Goal: Task Accomplishment & Management: Manage account settings

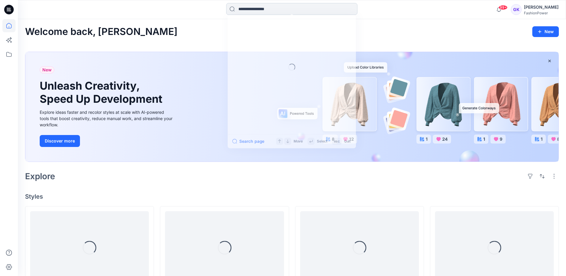
click at [253, 7] on input at bounding box center [291, 9] width 131 height 12
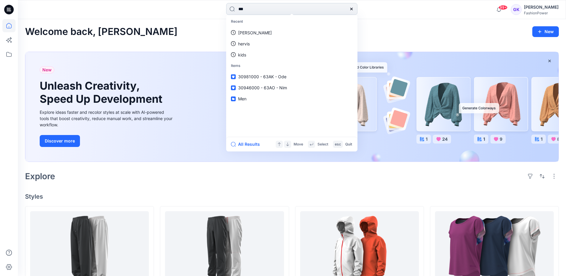
type input "****"
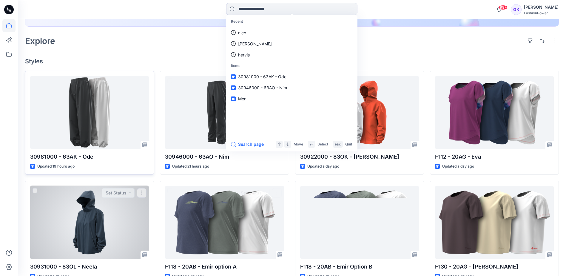
scroll to position [149, 0]
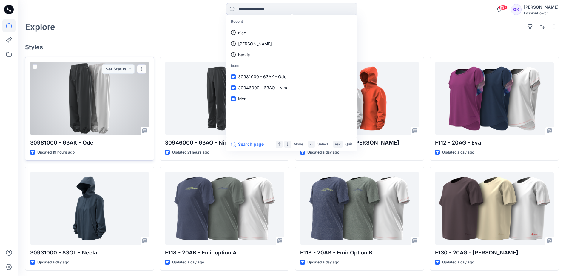
click at [109, 129] on div at bounding box center [89, 98] width 119 height 73
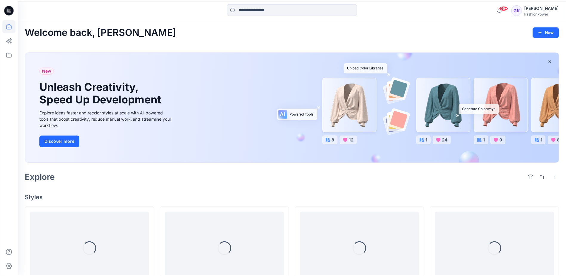
scroll to position [149, 0]
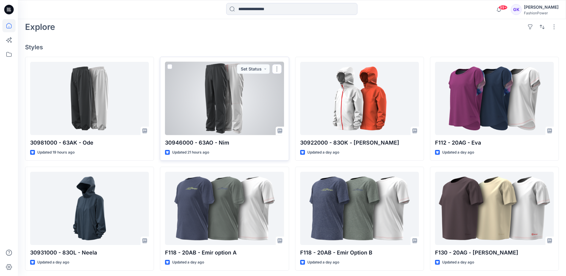
click at [180, 99] on div at bounding box center [224, 98] width 119 height 73
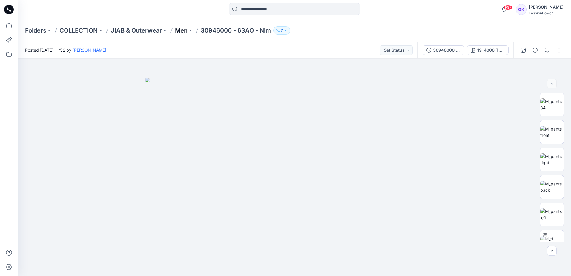
click at [179, 29] on p "Men" at bounding box center [181, 30] width 13 height 8
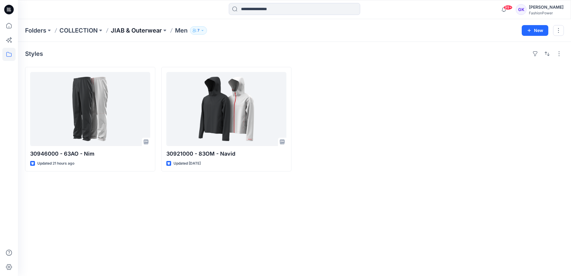
click at [153, 30] on p "JIAB & Outerwear" at bounding box center [136, 30] width 51 height 8
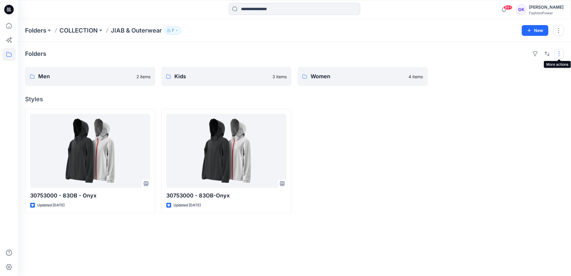
click at [555, 53] on button "button" at bounding box center [559, 54] width 10 height 10
click at [538, 31] on button "New" at bounding box center [535, 30] width 27 height 11
click at [230, 73] on p "Kids" at bounding box center [225, 76] width 103 height 8
click at [456, 68] on div at bounding box center [499, 76] width 130 height 19
click at [540, 31] on button "New" at bounding box center [535, 30] width 27 height 11
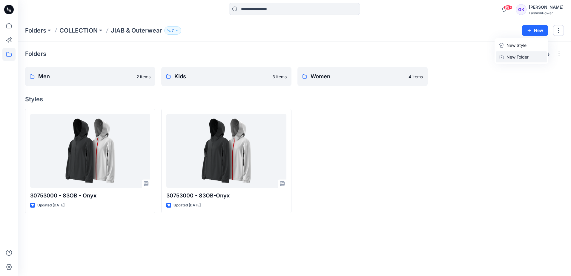
click at [515, 56] on p "New Folder" at bounding box center [517, 57] width 22 height 6
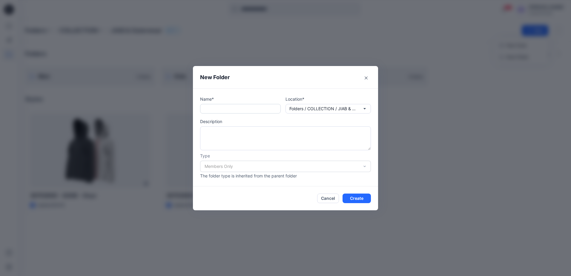
click at [233, 109] on input "text" at bounding box center [240, 109] width 81 height 10
type input "******"
click at [353, 202] on button "Create" at bounding box center [356, 198] width 28 height 10
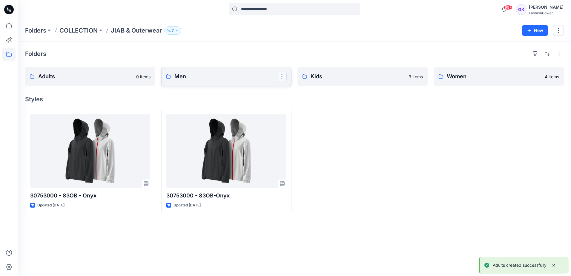
click at [280, 74] on button "button" at bounding box center [282, 77] width 10 height 10
click at [252, 77] on p "Men" at bounding box center [225, 76] width 103 height 8
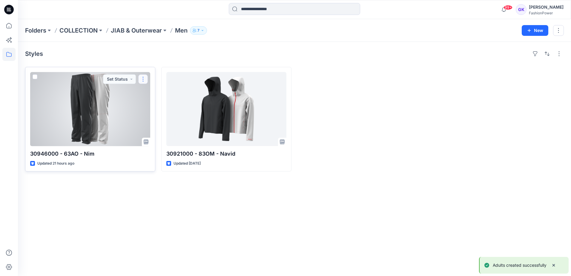
click at [147, 80] on button "button" at bounding box center [143, 79] width 10 height 10
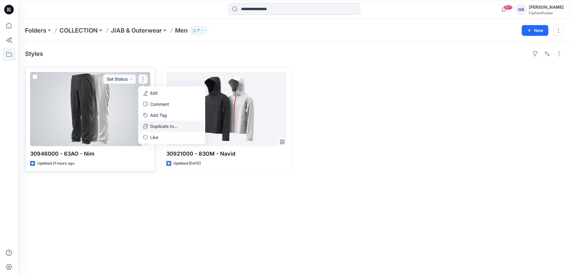
click at [161, 125] on p "Duplicate to..." at bounding box center [163, 126] width 27 height 6
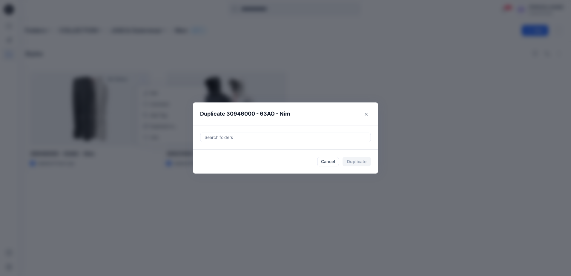
click at [237, 138] on div at bounding box center [285, 137] width 163 height 7
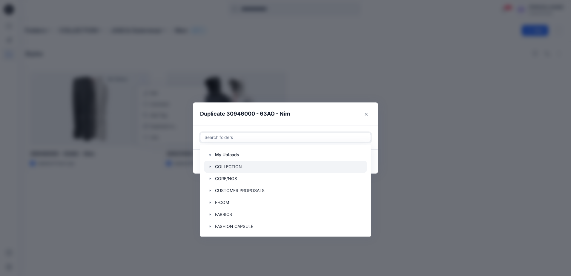
click at [208, 164] on div at bounding box center [285, 167] width 162 height 12
click at [209, 166] on icon "button" at bounding box center [210, 166] width 5 height 5
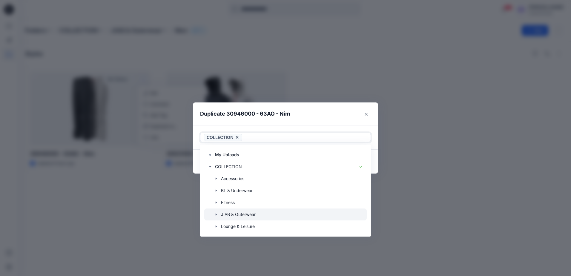
click at [216, 214] on icon "button" at bounding box center [216, 214] width 5 height 5
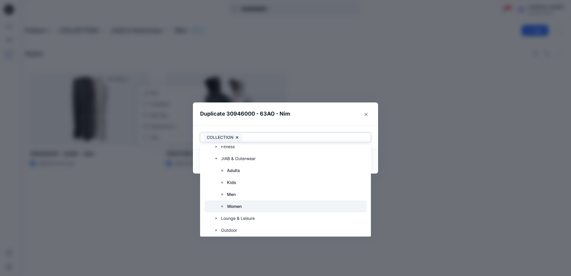
scroll to position [60, 0]
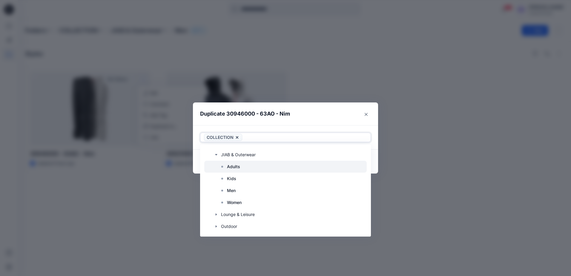
click at [233, 170] on p "Adults" at bounding box center [233, 166] width 13 height 7
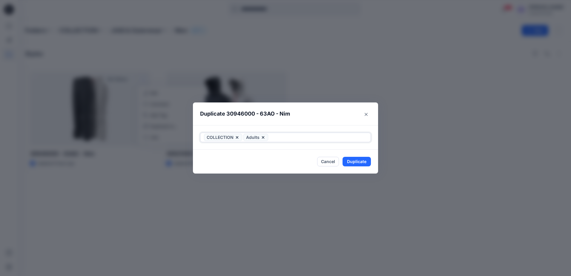
click at [237, 137] on icon at bounding box center [237, 137] width 2 height 2
click at [352, 161] on button "Duplicate" at bounding box center [356, 162] width 28 height 10
click at [145, 49] on div "Duplicate 30946000 - 63AO - Nim Your styles were duplicated successfully Close" at bounding box center [285, 138] width 571 height 276
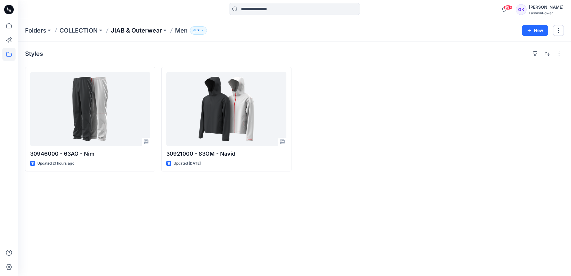
click at [136, 29] on p "JIAB & Outerwear" at bounding box center [136, 30] width 51 height 8
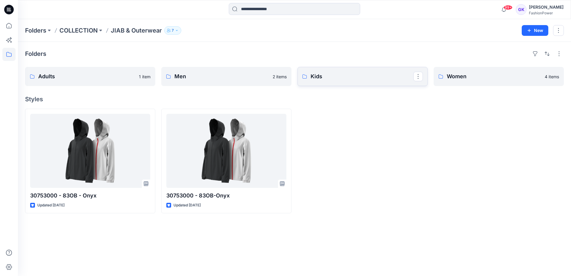
click at [340, 81] on link "Kids" at bounding box center [362, 76] width 130 height 19
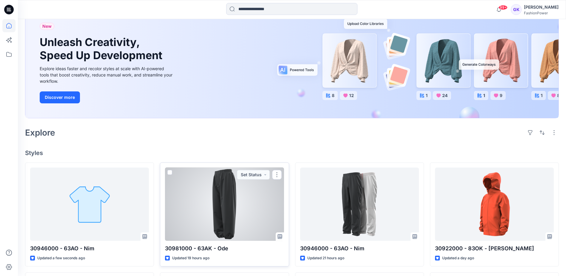
scroll to position [90, 0]
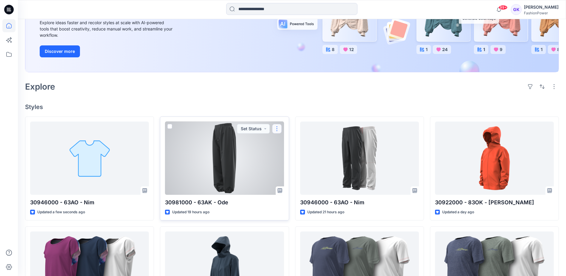
click at [277, 130] on button "button" at bounding box center [277, 129] width 10 height 10
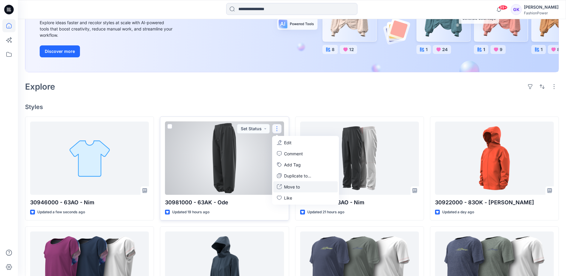
click at [291, 188] on p "Move to" at bounding box center [292, 187] width 16 height 6
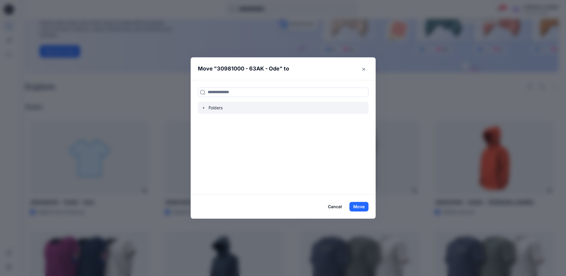
click at [203, 110] on div at bounding box center [283, 108] width 171 height 12
click at [205, 107] on icon "button" at bounding box center [204, 107] width 5 height 5
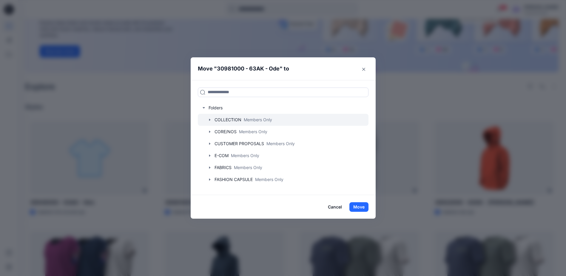
click at [212, 122] on icon "button" at bounding box center [210, 119] width 5 height 5
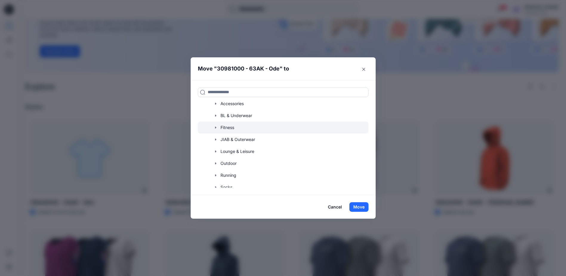
scroll to position [60, 0]
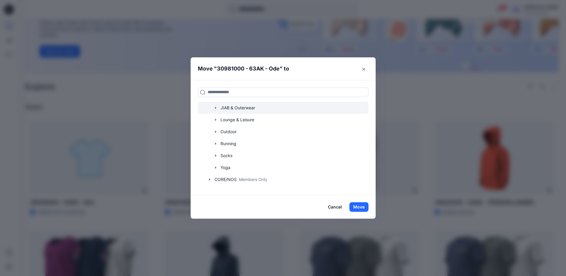
click at [218, 108] on icon "button" at bounding box center [215, 107] width 5 height 5
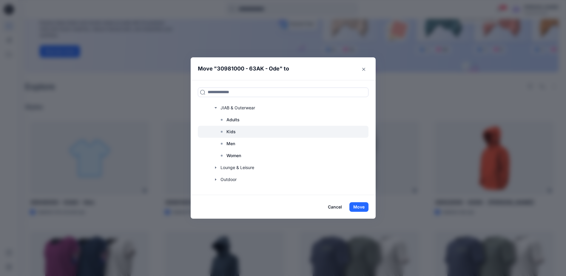
click at [236, 132] on p "Kids" at bounding box center [231, 131] width 9 height 7
click at [361, 208] on button "Move" at bounding box center [359, 207] width 19 height 10
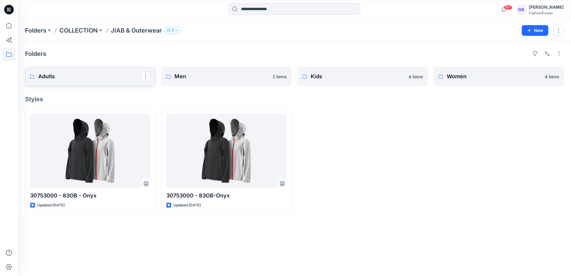
click at [99, 83] on link "Adults" at bounding box center [90, 76] width 130 height 19
click at [262, 76] on p "Men" at bounding box center [225, 76] width 103 height 8
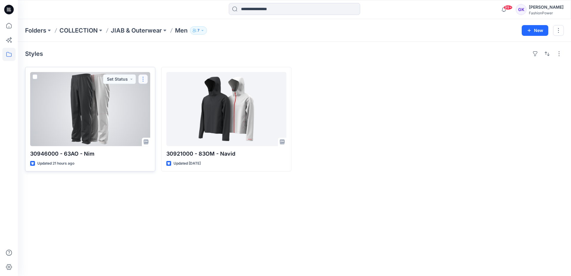
click at [147, 77] on button "button" at bounding box center [143, 79] width 10 height 10
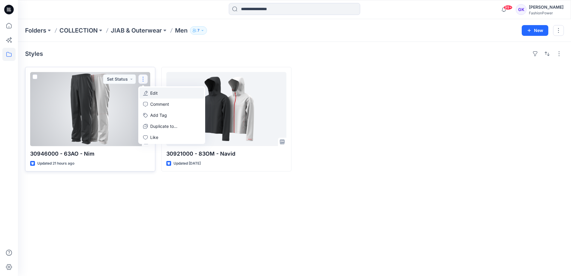
click at [174, 89] on button "Edit" at bounding box center [171, 92] width 64 height 11
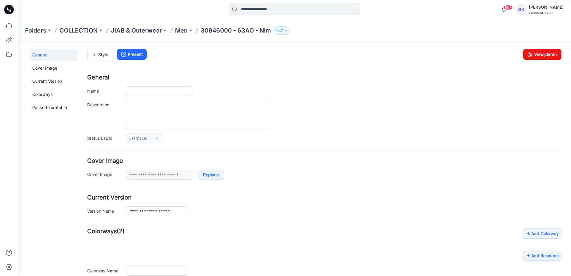
type input "**********"
drag, startPoint x: 544, startPoint y: 53, endPoint x: 336, endPoint y: 60, distance: 208.2
click at [544, 53] on link "Verwijderen" at bounding box center [542, 54] width 38 height 11
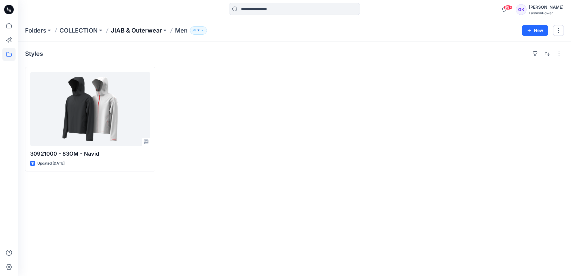
click at [129, 31] on p "JIAB & Outerwear" at bounding box center [136, 30] width 51 height 8
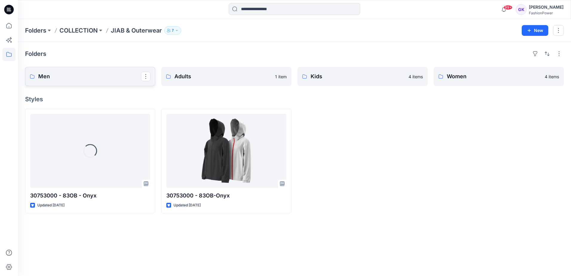
click at [76, 77] on p "Men" at bounding box center [89, 76] width 103 height 8
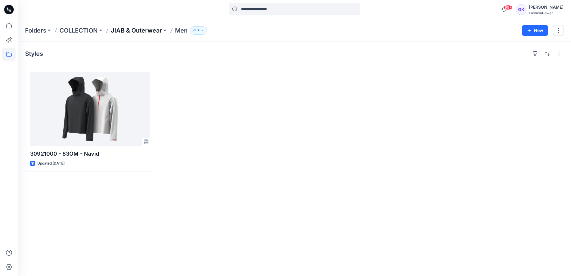
click at [133, 28] on p "JIAB & Outerwear" at bounding box center [136, 30] width 51 height 8
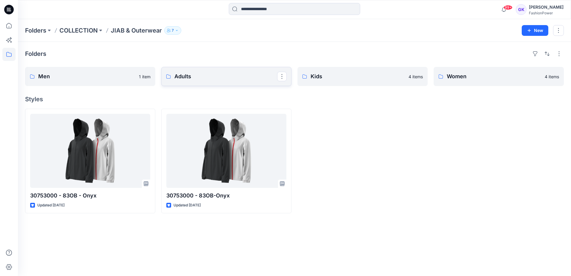
click at [217, 82] on link "Adults" at bounding box center [226, 76] width 130 height 19
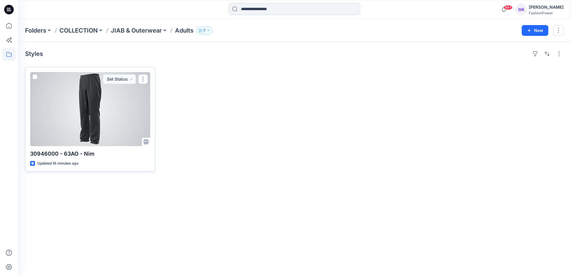
click at [101, 105] on div at bounding box center [90, 109] width 120 height 74
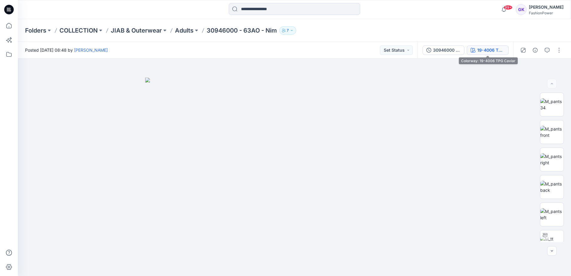
click at [496, 48] on div "19-4006 TPG Caviar" at bounding box center [490, 50] width 27 height 7
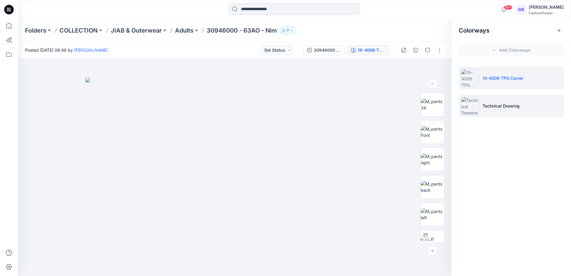
click at [491, 105] on p "Technical Drawing" at bounding box center [501, 106] width 37 height 6
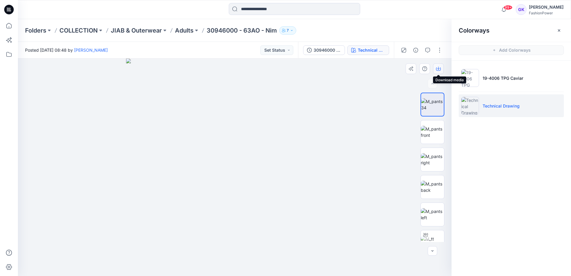
click at [439, 68] on icon "button" at bounding box center [438, 68] width 5 height 5
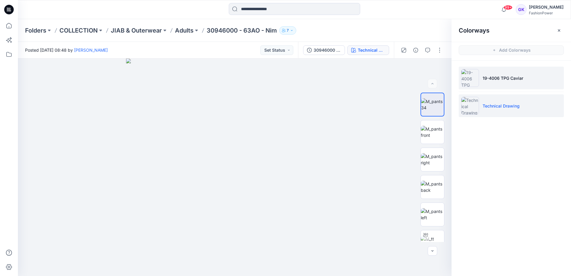
click at [507, 73] on li "19-4006 TPG Caviar" at bounding box center [511, 78] width 105 height 23
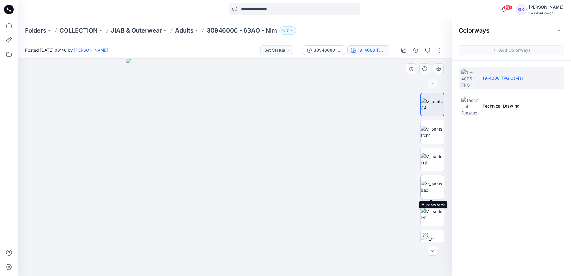
click at [429, 188] on img at bounding box center [432, 187] width 23 height 13
click at [433, 166] on img at bounding box center [432, 159] width 23 height 13
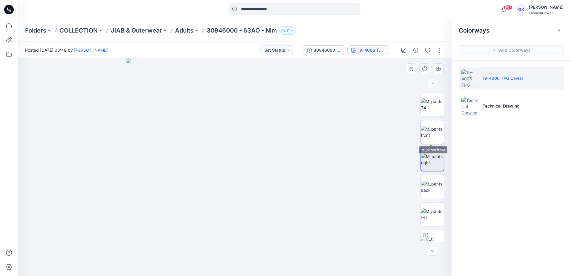
click at [427, 137] on img at bounding box center [432, 132] width 23 height 13
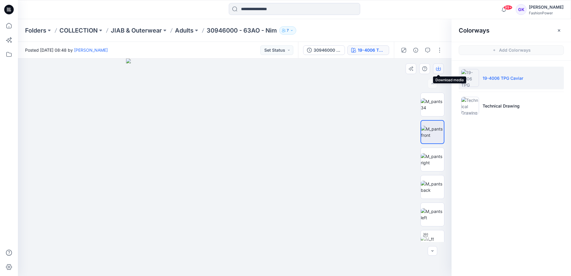
click at [434, 68] on button "button" at bounding box center [438, 68] width 11 height 11
click at [133, 30] on p "JIAB & Outerwear" at bounding box center [136, 30] width 51 height 8
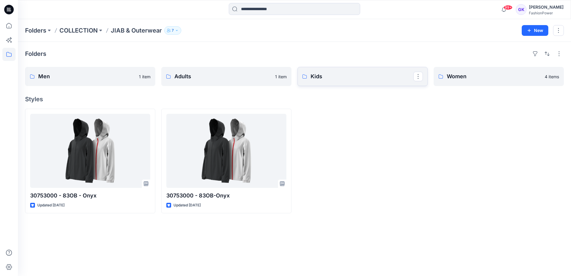
click at [351, 69] on link "Kids" at bounding box center [362, 76] width 130 height 19
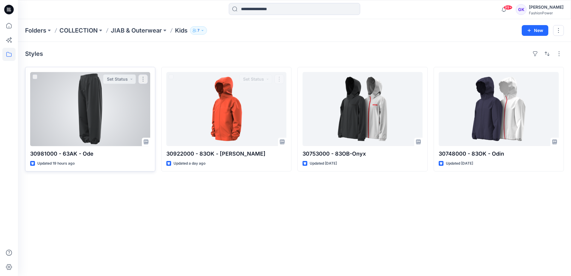
click at [122, 117] on div at bounding box center [90, 109] width 120 height 74
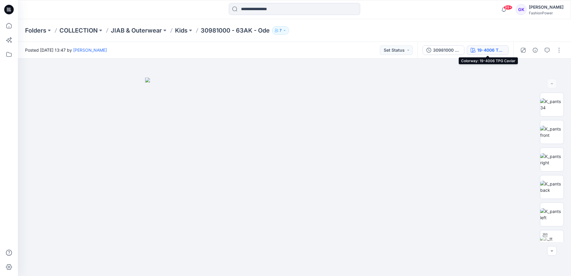
click at [487, 47] on div "19-4006 TPG Caviar" at bounding box center [490, 50] width 27 height 7
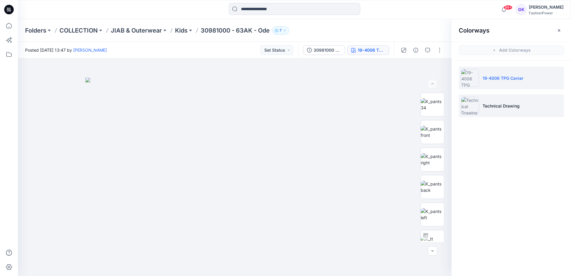
click at [503, 107] on p "Technical Drawing" at bounding box center [501, 106] width 37 height 6
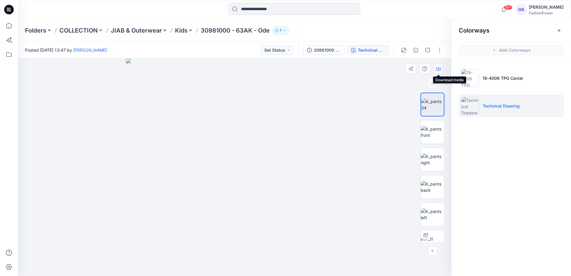
click at [436, 68] on icon "button" at bounding box center [438, 68] width 5 height 5
click at [514, 161] on div "Colorways Add Colorways 19-4006 TPG Caviar Technical Drawing" at bounding box center [510, 147] width 119 height 257
click at [442, 46] on button "button" at bounding box center [440, 50] width 10 height 10
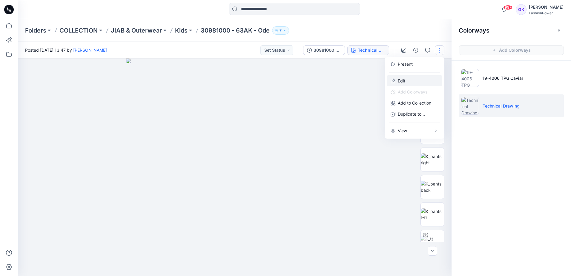
click at [411, 82] on button "Edit" at bounding box center [414, 80] width 55 height 11
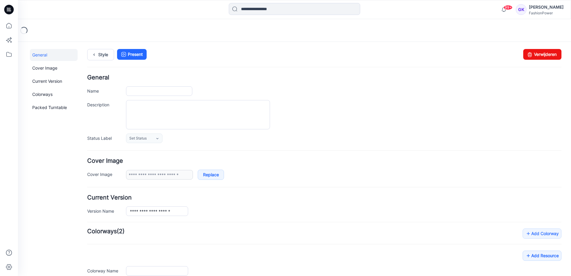
type input "**********"
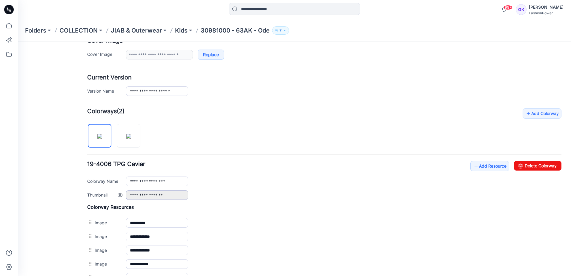
scroll to position [149, 0]
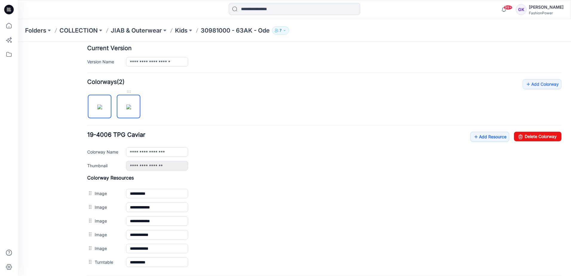
click at [126, 106] on img at bounding box center [128, 107] width 5 height 5
type input "**********"
click at [127, 109] on img at bounding box center [128, 107] width 5 height 5
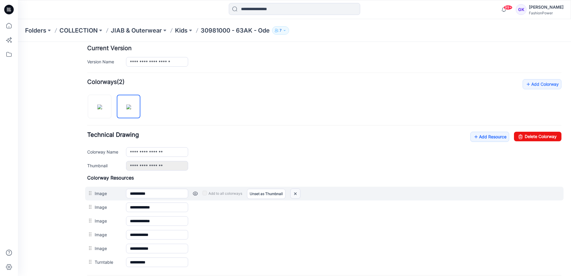
drag, startPoint x: 294, startPoint y: 194, endPoint x: 331, endPoint y: 60, distance: 138.9
click at [294, 194] on img at bounding box center [296, 194] width 10 height 10
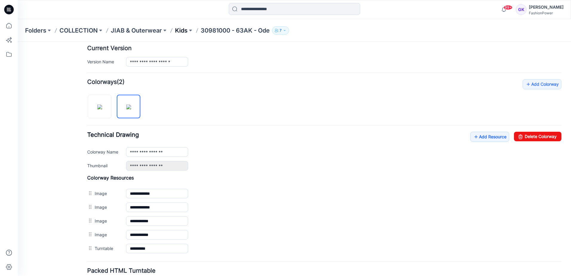
click at [183, 30] on p "Kids" at bounding box center [181, 30] width 13 height 8
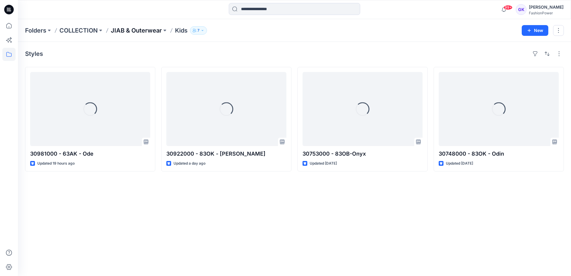
click at [133, 31] on p "JIAB & Outerwear" at bounding box center [136, 30] width 51 height 8
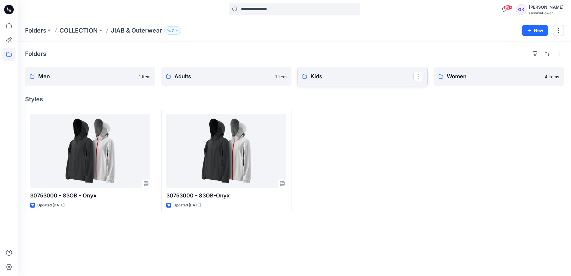
click at [362, 73] on p "Kids" at bounding box center [362, 76] width 103 height 8
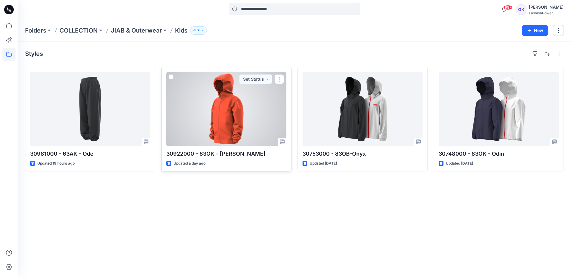
click at [260, 105] on div at bounding box center [226, 109] width 120 height 74
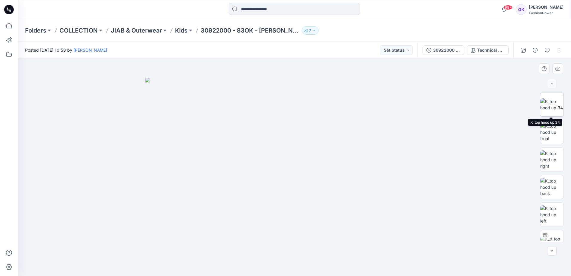
click at [549, 108] on img at bounding box center [551, 104] width 23 height 13
click at [559, 68] on icon "button" at bounding box center [557, 68] width 5 height 5
click at [453, 165] on div at bounding box center [294, 167] width 553 height 217
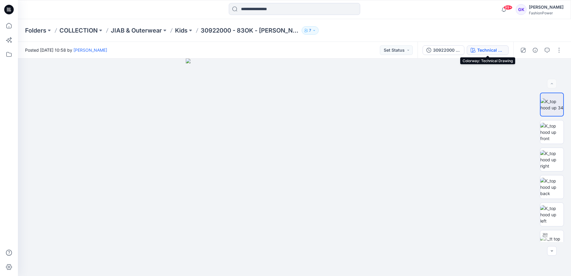
click at [492, 51] on div "Technical Drawing" at bounding box center [490, 50] width 27 height 7
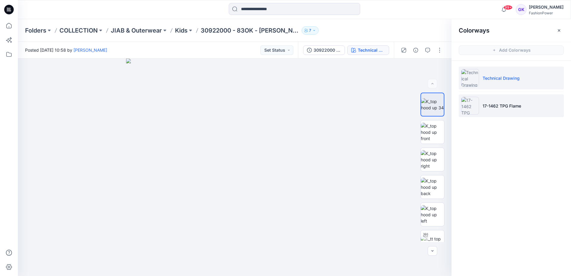
click at [530, 102] on li "17-1462 TPG Flame" at bounding box center [511, 105] width 105 height 23
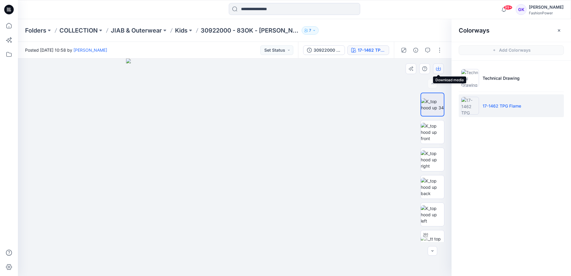
click at [437, 66] on icon "button" at bounding box center [438, 68] width 5 height 5
click at [328, 100] on img at bounding box center [234, 167] width 217 height 217
click at [427, 130] on img at bounding box center [432, 132] width 23 height 19
click at [439, 67] on icon "button" at bounding box center [438, 68] width 5 height 5
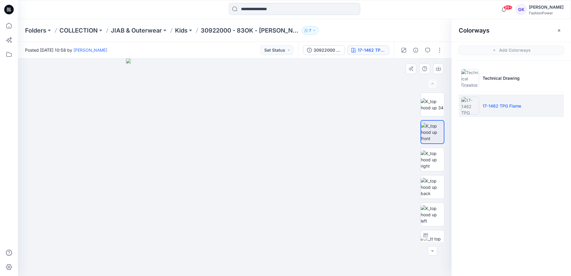
click at [353, 83] on div at bounding box center [235, 167] width 434 height 217
click at [440, 50] on button "button" at bounding box center [440, 50] width 10 height 10
click at [398, 78] on p "Edit" at bounding box center [401, 81] width 7 height 6
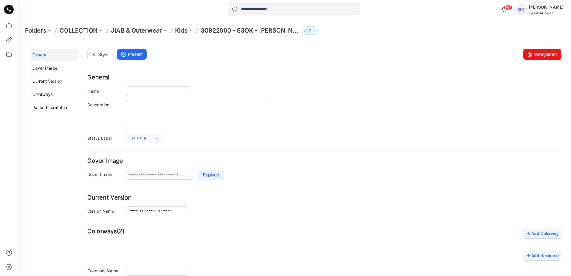
type input "**********"
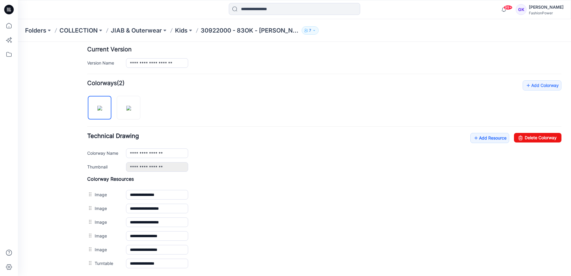
scroll to position [149, 0]
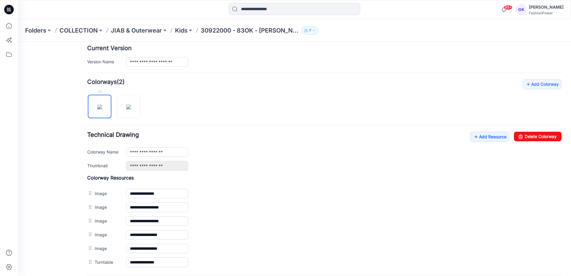
drag, startPoint x: 99, startPoint y: 112, endPoint x: 102, endPoint y: 113, distance: 3.7
click at [102, 109] on img at bounding box center [99, 107] width 5 height 5
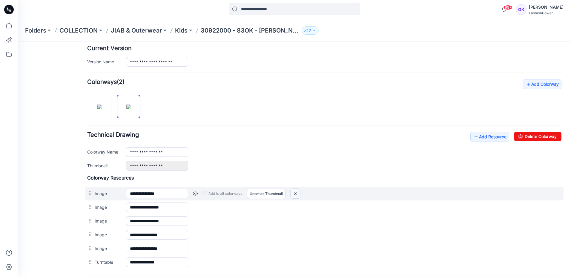
drag, startPoint x: 296, startPoint y: 194, endPoint x: 329, endPoint y: 60, distance: 138.3
click at [296, 194] on img at bounding box center [296, 194] width 10 height 10
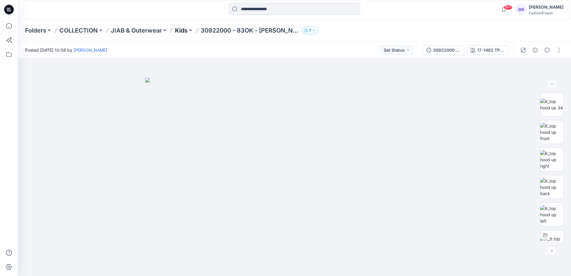
click at [182, 31] on p "Kids" at bounding box center [181, 30] width 13 height 8
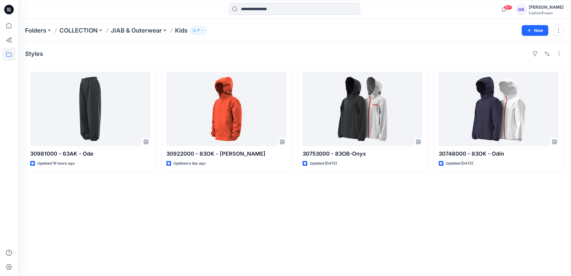
click at [275, 199] on div "Styles 30981000 - 63AK - Ode Updated 19 hours ago 30922000 - 83OK - Otis Update…" at bounding box center [294, 159] width 553 height 234
click at [138, 29] on p "JIAB & Outerwear" at bounding box center [136, 30] width 51 height 8
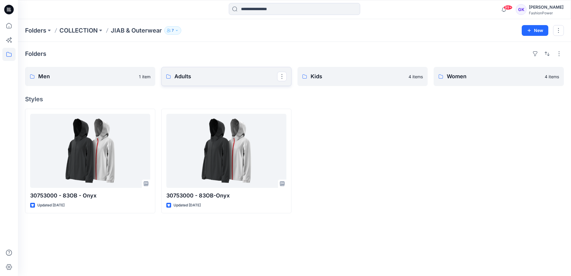
click at [219, 79] on p "Adults" at bounding box center [225, 76] width 103 height 8
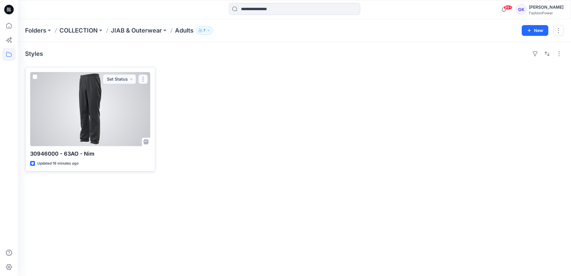
click at [144, 77] on button "button" at bounding box center [143, 79] width 10 height 10
click at [163, 94] on button "Edit" at bounding box center [171, 92] width 64 height 11
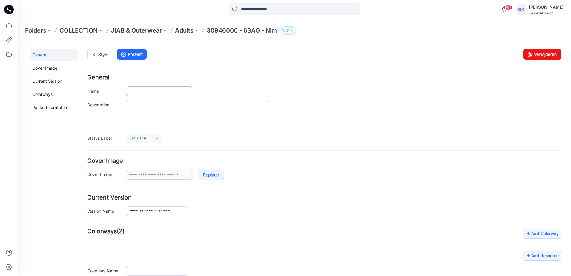
type input "**********"
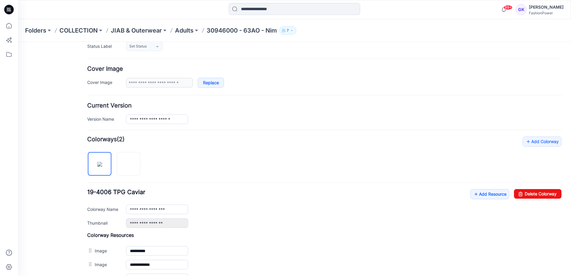
scroll to position [119, 0]
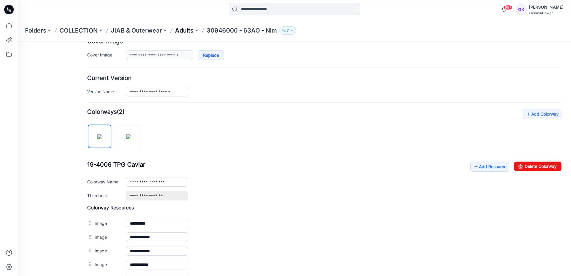
click at [186, 28] on p "Adults" at bounding box center [184, 30] width 19 height 8
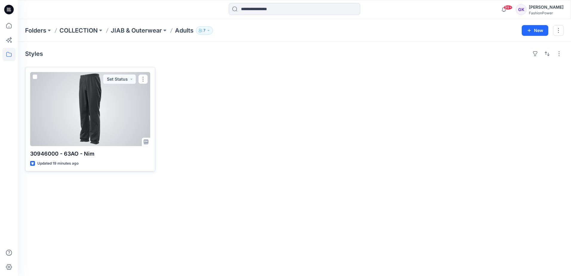
click at [131, 100] on div at bounding box center [90, 109] width 120 height 74
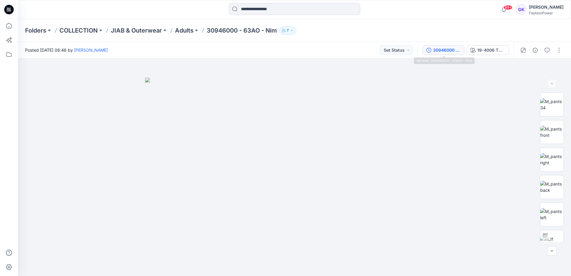
click at [448, 45] on button "30946000 - 63AO - Nim" at bounding box center [443, 50] width 42 height 10
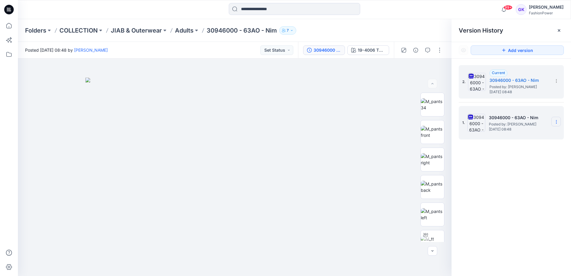
click at [555, 121] on icon at bounding box center [556, 121] width 5 height 5
click at [518, 185] on span "Delete Version" at bounding box center [515, 183] width 28 height 7
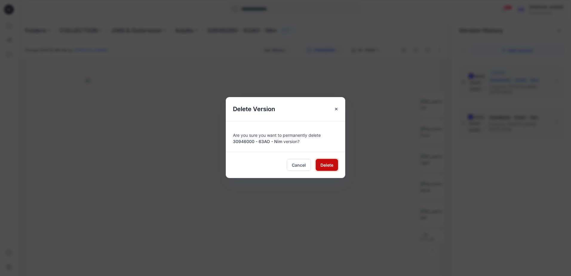
click at [332, 168] on span "Delete" at bounding box center [326, 165] width 13 height 6
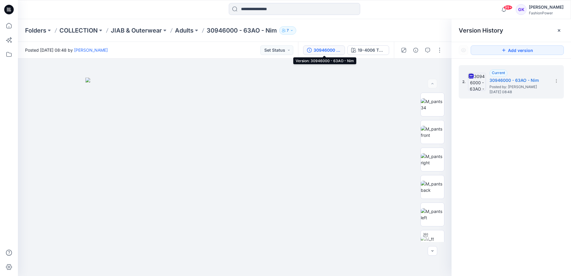
click at [325, 51] on div "30946000 - 63AO - Nim" at bounding box center [327, 50] width 27 height 7
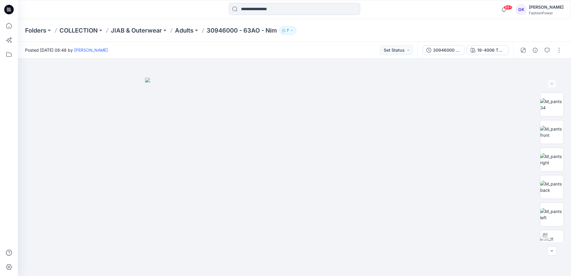
click at [564, 46] on div at bounding box center [540, 50] width 55 height 17
click at [560, 48] on button "button" at bounding box center [559, 50] width 10 height 10
click at [516, 80] on button "Edit" at bounding box center [533, 80] width 55 height 11
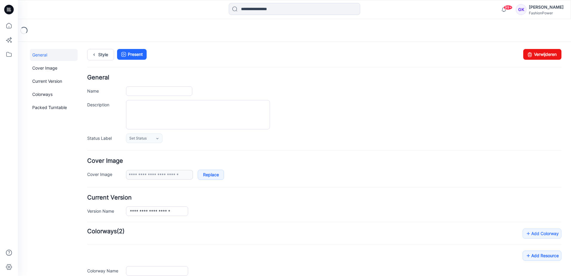
type input "**********"
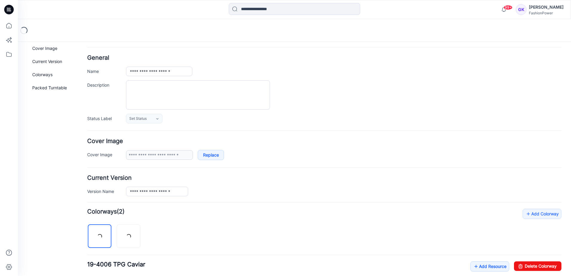
scroll to position [60, 0]
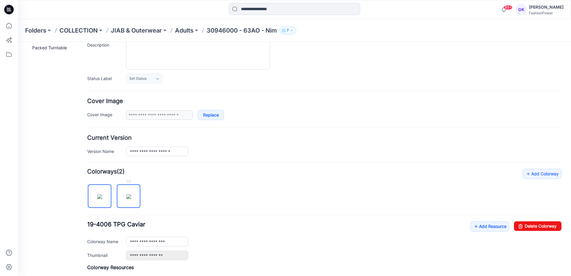
click at [131, 196] on img at bounding box center [128, 196] width 5 height 5
type input "**********"
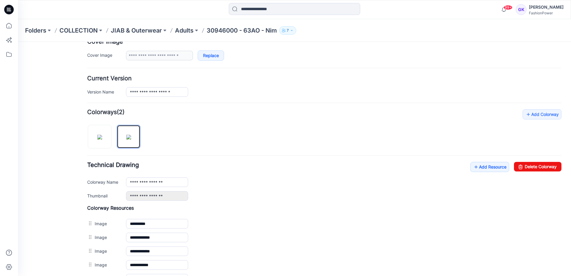
scroll to position [119, 0]
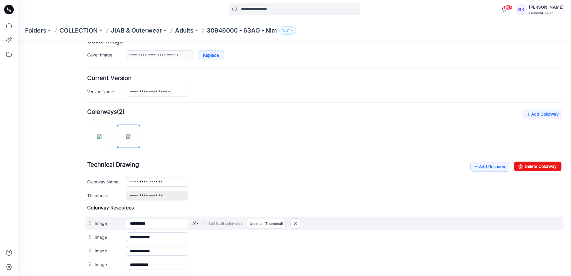
click at [290, 222] on div "Add to all colorways Set as Thumbnail Unset as Thumbnail" at bounding box center [374, 224] width 373 height 10
click at [293, 222] on img at bounding box center [296, 224] width 10 height 10
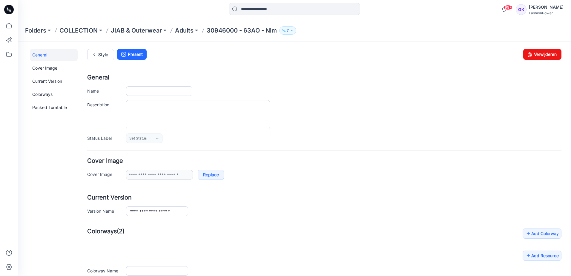
type input "**********"
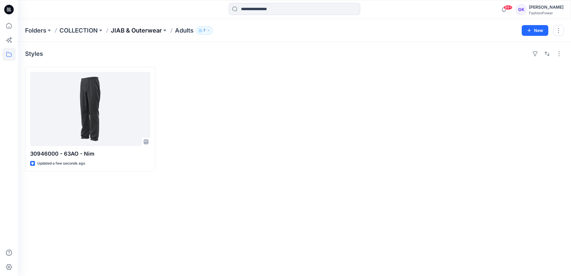
click at [126, 29] on p "JIAB & Outerwear" at bounding box center [136, 30] width 51 height 8
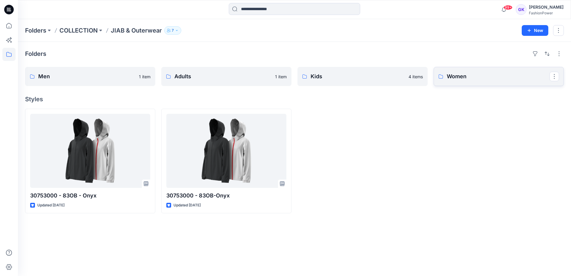
click at [474, 72] on link "Women" at bounding box center [499, 76] width 130 height 19
click at [62, 67] on link "Men 1 item" at bounding box center [90, 76] width 130 height 19
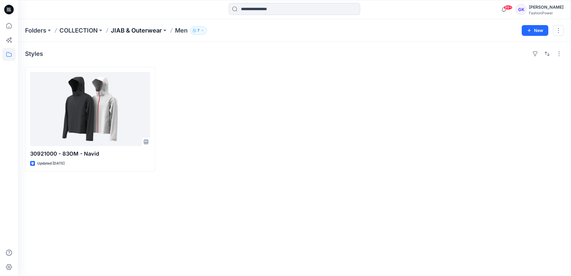
click at [135, 31] on p "JIAB & Outerwear" at bounding box center [136, 30] width 51 height 8
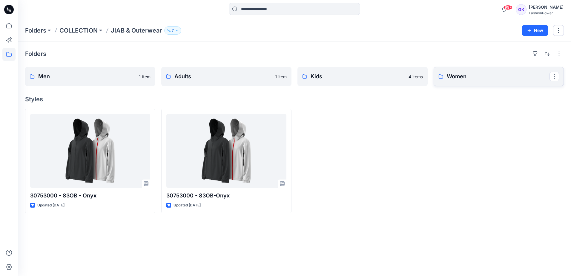
click at [469, 75] on p "Women" at bounding box center [498, 76] width 103 height 8
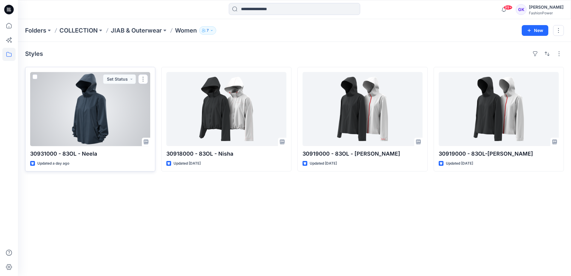
click at [119, 94] on div at bounding box center [90, 109] width 120 height 74
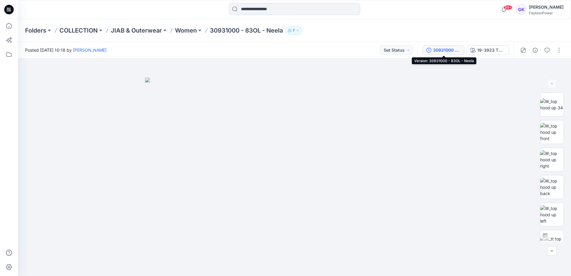
click at [460, 49] on div "30931000 - 83OL - Neela" at bounding box center [446, 50] width 27 height 7
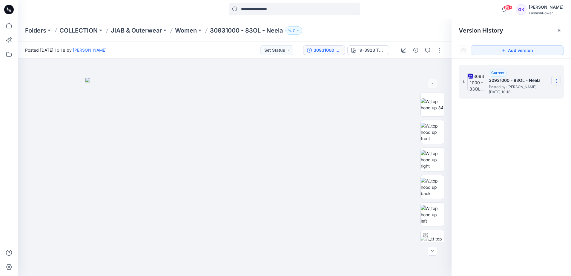
click at [556, 81] on icon at bounding box center [556, 81] width 5 height 5
click at [508, 92] on span "Download Source BW File" at bounding box center [526, 92] width 50 height 7
click at [186, 30] on p "Women" at bounding box center [186, 30] width 22 height 8
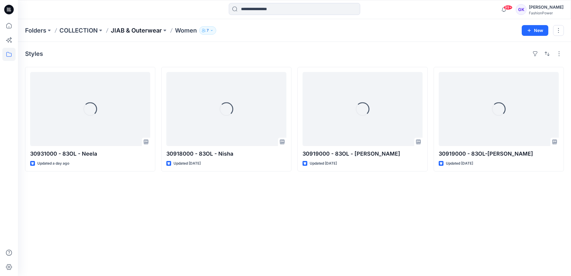
click at [148, 30] on p "JIAB & Outerwear" at bounding box center [136, 30] width 51 height 8
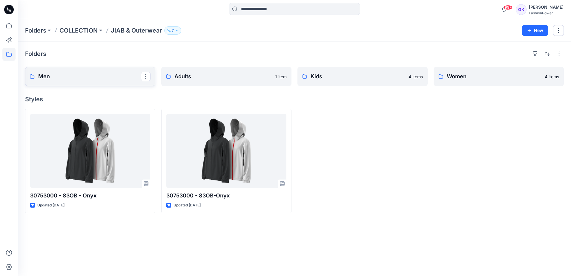
click at [62, 77] on p "Men" at bounding box center [89, 76] width 103 height 8
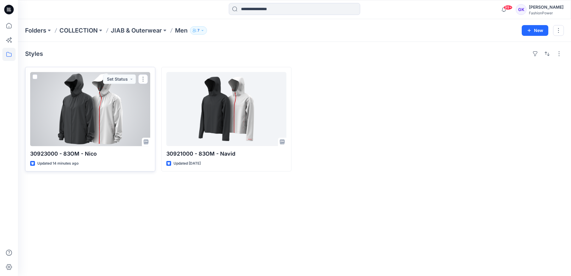
click at [126, 111] on div at bounding box center [90, 109] width 120 height 74
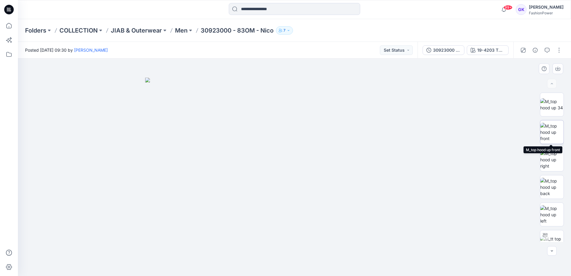
click at [540, 132] on img at bounding box center [551, 132] width 23 height 19
click at [555, 67] on button "button" at bounding box center [557, 68] width 11 height 11
click at [550, 183] on img at bounding box center [551, 187] width 23 height 19
click at [557, 68] on icon "button" at bounding box center [557, 68] width 5 height 5
click at [548, 215] on img at bounding box center [551, 214] width 23 height 19
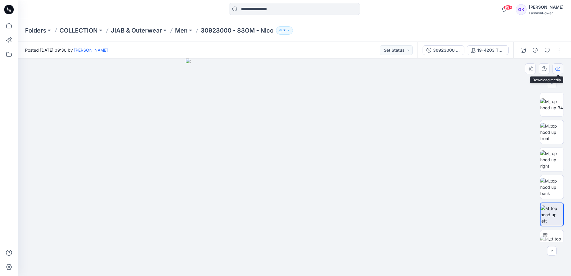
click at [557, 67] on icon "button" at bounding box center [557, 68] width 5 height 5
click at [402, 105] on img at bounding box center [294, 167] width 217 height 217
click at [479, 50] on div "19-4203 TPG Moonless Night" at bounding box center [490, 50] width 27 height 7
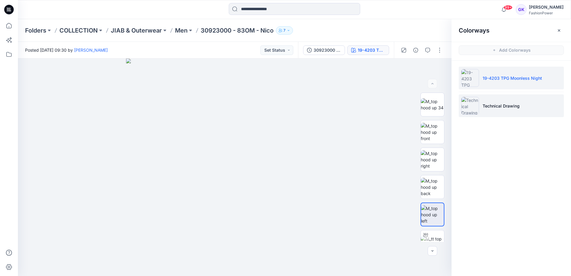
click at [501, 108] on p "Technical Drawing" at bounding box center [501, 106] width 37 height 6
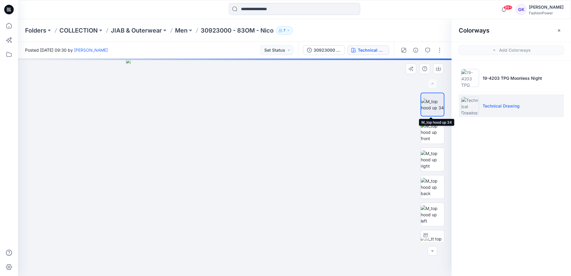
click at [434, 108] on img at bounding box center [432, 104] width 23 height 13
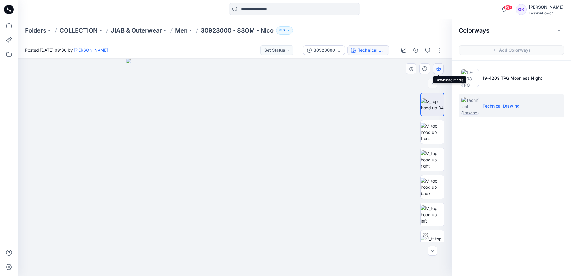
click at [437, 67] on icon "button" at bounding box center [438, 68] width 5 height 5
click at [433, 135] on img at bounding box center [432, 132] width 23 height 19
click at [440, 69] on icon "button" at bounding box center [438, 68] width 5 height 5
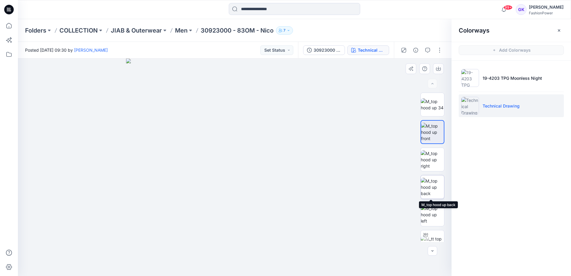
click at [429, 186] on img at bounding box center [432, 187] width 23 height 19
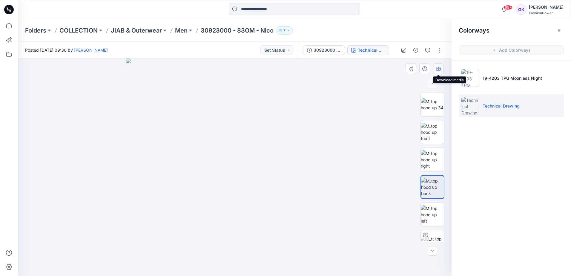
click at [438, 68] on icon "button" at bounding box center [438, 68] width 5 height 5
click at [428, 217] on img at bounding box center [432, 214] width 23 height 19
click at [437, 68] on icon "button" at bounding box center [438, 68] width 5 height 3
click at [302, 249] on img at bounding box center [234, 167] width 217 height 217
